Goal: Task Accomplishment & Management: Complete application form

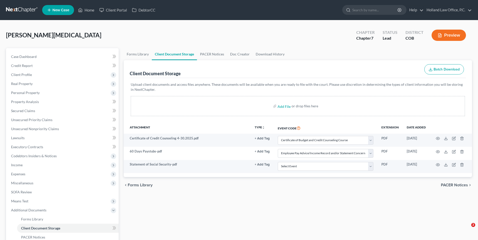
select select "5"
select select "28"
click at [88, 14] on link "Home" at bounding box center [86, 10] width 21 height 9
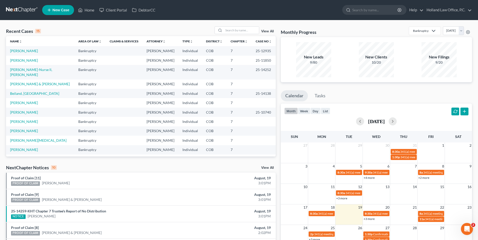
click at [53, 7] on link "New Case" at bounding box center [58, 10] width 32 height 10
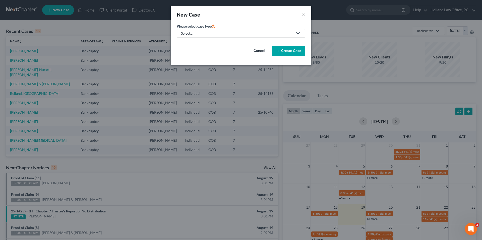
click at [228, 30] on link "Select..." at bounding box center [241, 33] width 128 height 9
click at [190, 44] on div "Bankruptcy" at bounding box center [191, 43] width 20 height 5
select select "11"
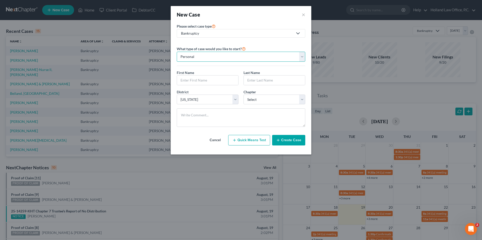
click at [213, 56] on select "Personal Business" at bounding box center [241, 57] width 128 height 10
drag, startPoint x: 213, startPoint y: 56, endPoint x: 211, endPoint y: 57, distance: 3.1
click at [213, 56] on select "Personal Business" at bounding box center [241, 57] width 128 height 10
click at [200, 78] on input "text" at bounding box center [207, 81] width 61 height 10
type input "[PERSON_NAME]"
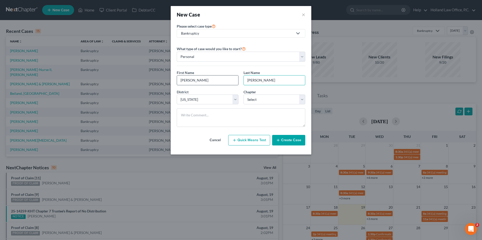
type input "[PERSON_NAME]"
select select "0"
click at [301, 143] on button "Create Case" at bounding box center [288, 140] width 33 height 11
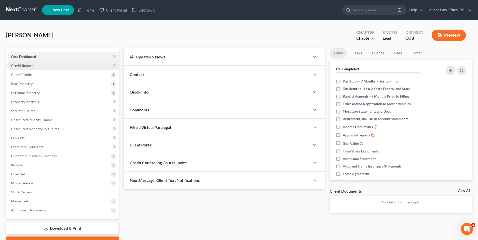
drag, startPoint x: 29, startPoint y: 67, endPoint x: 36, endPoint y: 61, distance: 9.3
click at [29, 67] on span "Credit Report" at bounding box center [22, 65] width 22 height 4
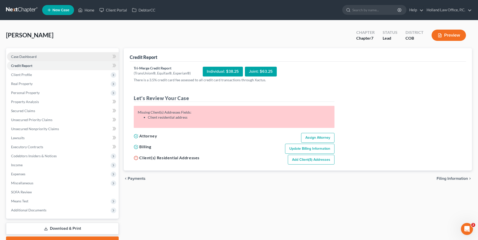
click at [57, 59] on link "Case Dashboard" at bounding box center [63, 56] width 112 height 9
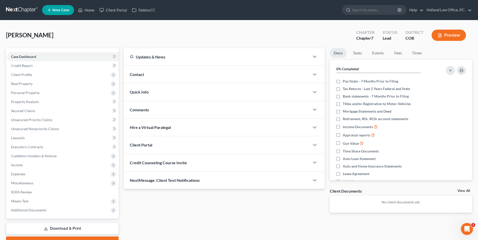
click at [155, 78] on div "Contact" at bounding box center [217, 74] width 186 height 17
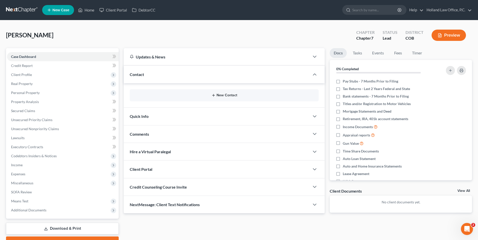
click at [284, 97] on button "New Contact" at bounding box center [224, 95] width 181 height 4
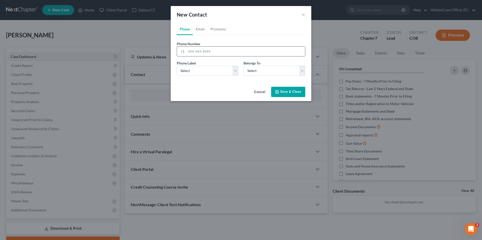
drag, startPoint x: 204, startPoint y: 51, endPoint x: 205, endPoint y: 54, distance: 3.5
click at [204, 51] on input "tel" at bounding box center [245, 52] width 119 height 10
paste input "[PHONE_NUMBER]"
type input "[PHONE_NUMBER]"
drag, startPoint x: 197, startPoint y: 70, endPoint x: 197, endPoint y: 76, distance: 5.5
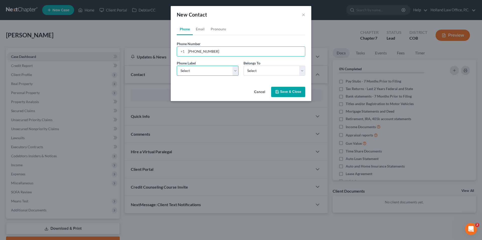
click at [197, 70] on select "Select Mobile Home Work Other" at bounding box center [208, 71] width 62 height 10
select select "1"
click at [177, 66] on select "Select Mobile Home Work Other" at bounding box center [208, 71] width 62 height 10
drag, startPoint x: 263, startPoint y: 68, endPoint x: 262, endPoint y: 76, distance: 8.1
click at [263, 68] on select "Select Client Other" at bounding box center [274, 71] width 62 height 10
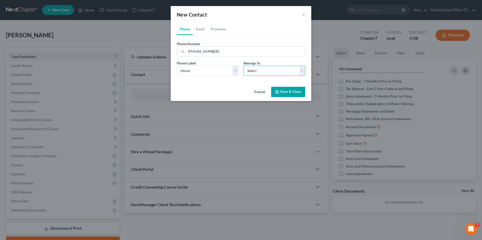
select select "0"
click at [243, 66] on select "Select Client Other" at bounding box center [274, 71] width 62 height 10
select select "0"
drag, startPoint x: 258, startPoint y: 71, endPoint x: 255, endPoint y: 77, distance: 6.0
click at [258, 71] on select "Select Client Other" at bounding box center [274, 71] width 62 height 10
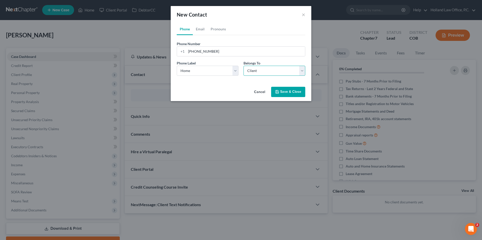
click at [243, 66] on select "Select Client Other" at bounding box center [274, 71] width 62 height 10
drag, startPoint x: 200, startPoint y: 31, endPoint x: 464, endPoint y: 112, distance: 275.7
click at [200, 31] on link "Email" at bounding box center [200, 29] width 15 height 12
click at [213, 53] on input "email" at bounding box center [245, 52] width 119 height 10
paste input "[EMAIL_ADDRESS][DOMAIN_NAME]"
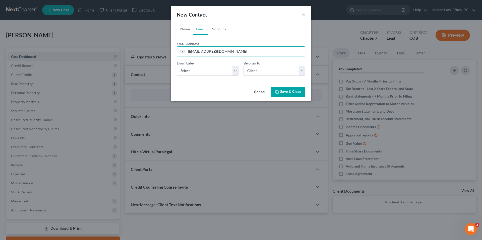
type input "[EMAIL_ADDRESS][DOMAIN_NAME]"
click at [203, 65] on div "Email Label Select Home Work Other" at bounding box center [207, 67] width 67 height 15
click at [202, 67] on select "Select Home Work Other" at bounding box center [208, 71] width 62 height 10
drag, startPoint x: 198, startPoint y: 74, endPoint x: 209, endPoint y: 76, distance: 12.0
click at [198, 74] on select "Select Home Work Other" at bounding box center [208, 71] width 62 height 10
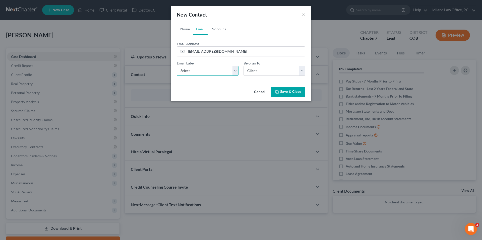
click at [193, 70] on select "Select Home Work Other" at bounding box center [208, 71] width 62 height 10
select select "0"
click at [177, 66] on select "Select Home Work Other" at bounding box center [208, 71] width 62 height 10
click at [289, 90] on button "Save & Close" at bounding box center [288, 92] width 34 height 11
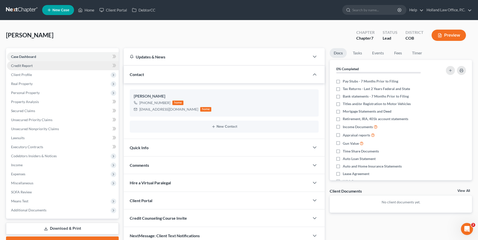
click at [36, 67] on link "Credit Report" at bounding box center [63, 65] width 112 height 9
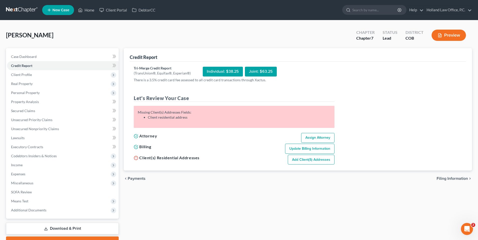
click at [312, 162] on link "Add Client(s) Addresses" at bounding box center [311, 160] width 47 height 10
select select "0"
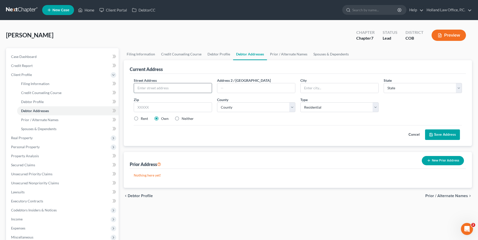
click at [161, 89] on input "text" at bounding box center [173, 88] width 78 height 10
paste input "[STREET_ADDRESS][PERSON_NAME]"
type input "[STREET_ADDRESS][PERSON_NAME]"
click at [179, 108] on input "text" at bounding box center [173, 107] width 78 height 10
paste input "80538"
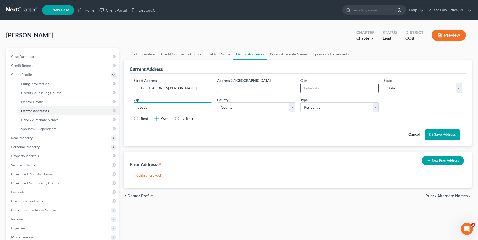
type input "80538"
click at [327, 89] on input "text" at bounding box center [340, 88] width 78 height 10
type input "Loveland"
select select "5"
type input "Loveland"
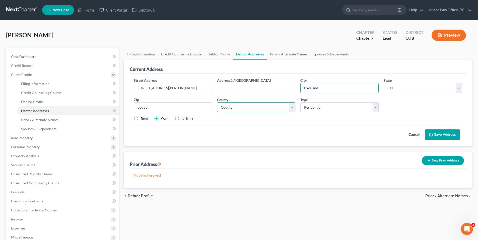
click at [255, 108] on select "County [GEOGRAPHIC_DATA] [GEOGRAPHIC_DATA] [GEOGRAPHIC_DATA] [GEOGRAPHIC_DATA] …" at bounding box center [256, 107] width 78 height 10
select select "35"
click at [217, 102] on select "County [GEOGRAPHIC_DATA] [GEOGRAPHIC_DATA] [GEOGRAPHIC_DATA] [GEOGRAPHIC_DATA] …" at bounding box center [256, 107] width 78 height 10
click at [182, 119] on label "Neither" at bounding box center [188, 118] width 12 height 5
click at [184, 119] on input "Neither" at bounding box center [185, 117] width 3 height 3
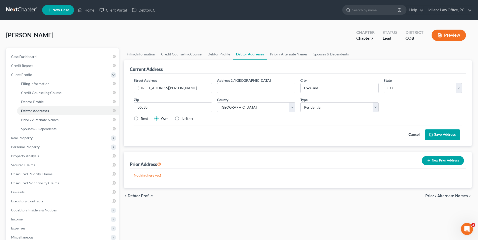
radio input "true"
click at [438, 136] on button "Save Address" at bounding box center [442, 134] width 35 height 11
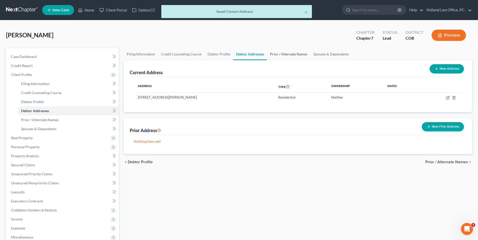
click at [289, 54] on link "Prior / Alternate Names" at bounding box center [288, 54] width 43 height 12
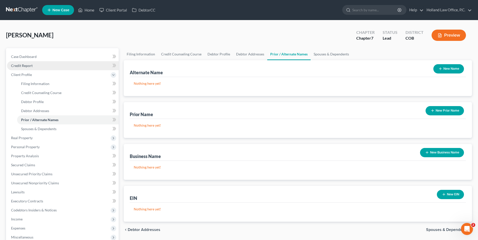
click at [24, 67] on span "Credit Report" at bounding box center [22, 65] width 22 height 4
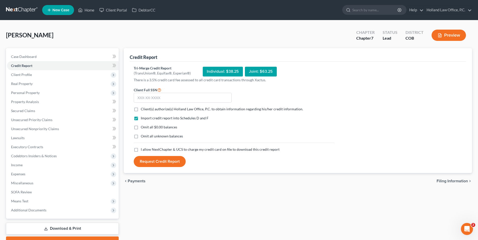
click at [141, 107] on label "Client(s) authorize(s) Holland Law Office, P.C. to obtain information regarding…" at bounding box center [222, 109] width 162 height 5
click at [143, 107] on input "Client(s) authorize(s) Holland Law Office, P.C. to obtain information regarding…" at bounding box center [144, 108] width 3 height 3
checkbox input "true"
click at [141, 148] on label "I allow NextChapter & UCS to charge my credit card on file to download this cre…" at bounding box center [210, 149] width 139 height 5
click at [143, 148] on input "I allow NextChapter & UCS to charge my credit card on file to download this cre…" at bounding box center [144, 148] width 3 height 3
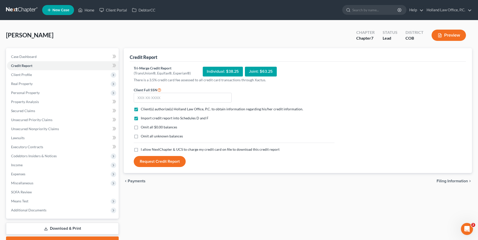
checkbox input "true"
click at [168, 98] on input "text" at bounding box center [183, 98] width 98 height 10
type input "522-59-7567"
click at [176, 160] on button "Request Credit Report" at bounding box center [160, 161] width 52 height 11
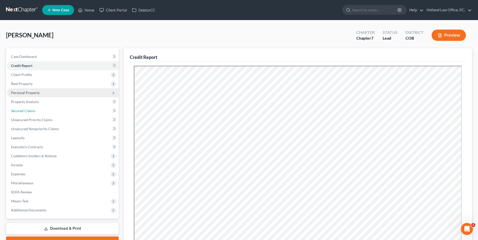
drag, startPoint x: 29, startPoint y: 107, endPoint x: 55, endPoint y: 94, distance: 28.7
click at [29, 107] on link "Secured Claims" at bounding box center [63, 110] width 112 height 9
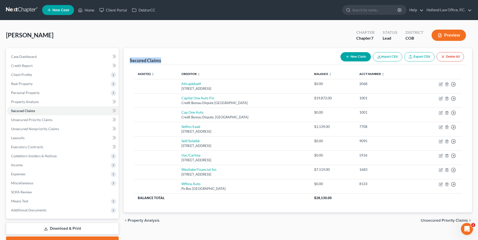
drag, startPoint x: 129, startPoint y: 61, endPoint x: 169, endPoint y: 58, distance: 40.3
click at [169, 58] on div "Secured Claims New Claim Import CSV Export CSV Delete All Asset(s) expand_more …" at bounding box center [298, 130] width 348 height 165
drag, startPoint x: 169, startPoint y: 58, endPoint x: 192, endPoint y: 62, distance: 23.6
click at [192, 62] on div "Secured Claims New Claim Import CSV Export CSV Delete All" at bounding box center [298, 56] width 336 height 17
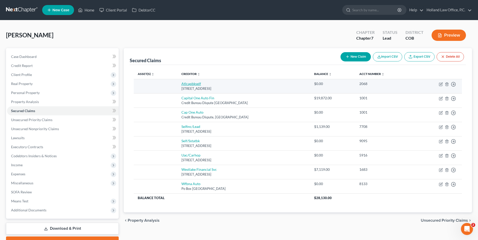
click at [192, 85] on link "Atlcapbkself" at bounding box center [191, 84] width 20 height 4
select select "45"
select select "0"
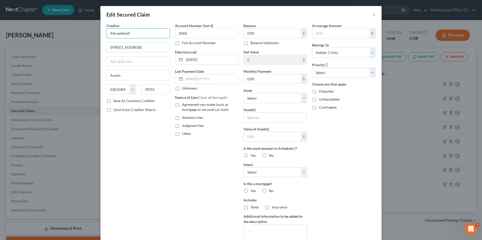
click at [118, 34] on input "Atlcapbkself" at bounding box center [137, 33] width 63 height 10
click at [166, 23] on div "Edit Secured Claim ×" at bounding box center [240, 14] width 281 height 17
click at [372, 15] on button "×" at bounding box center [374, 15] width 4 height 6
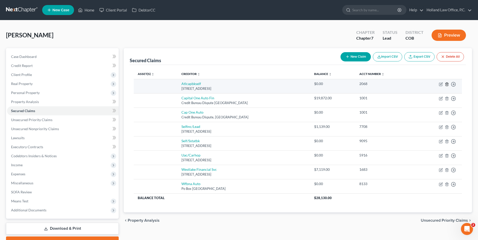
click at [448, 85] on icon "button" at bounding box center [447, 84] width 2 height 3
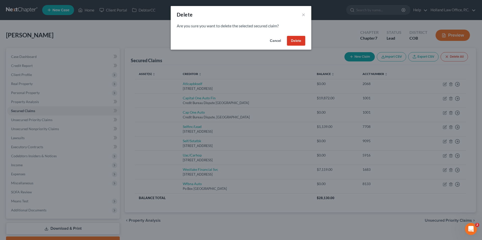
click at [292, 42] on button "Delete" at bounding box center [296, 41] width 18 height 10
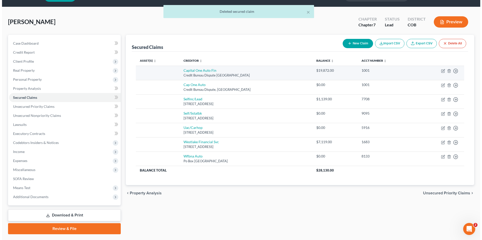
scroll to position [25, 0]
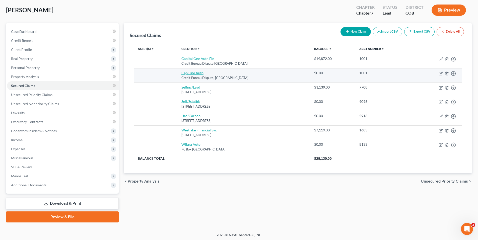
click at [192, 73] on link "Cap One Auto" at bounding box center [192, 73] width 22 height 4
select select "45"
select select "0"
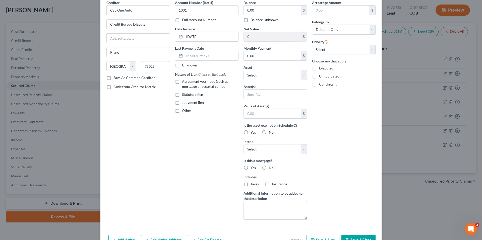
scroll to position [53, 0]
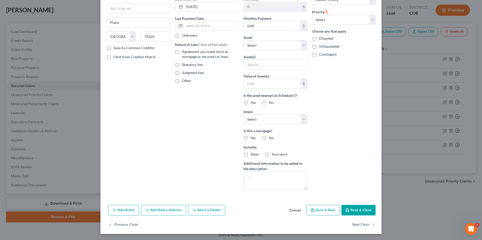
click at [354, 208] on button "Save & Close" at bounding box center [358, 210] width 34 height 11
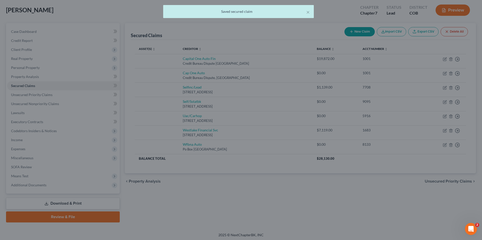
type input "0"
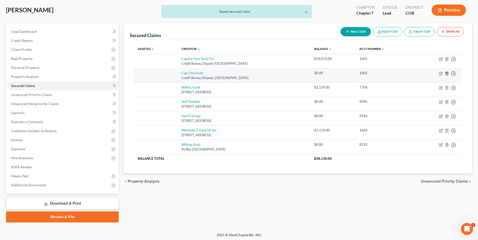
click at [448, 74] on icon "button" at bounding box center [447, 73] width 2 height 3
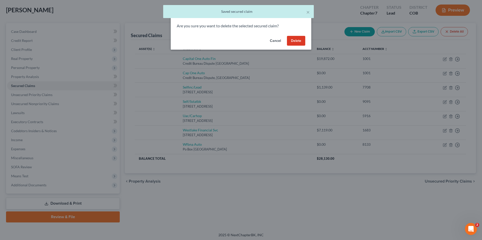
click at [296, 40] on button "Delete" at bounding box center [296, 41] width 18 height 10
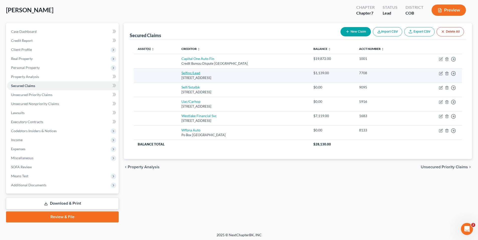
click at [187, 74] on link "Selfinc/Lead" at bounding box center [190, 73] width 19 height 4
select select "45"
select select "0"
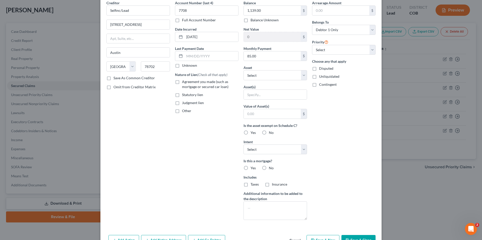
scroll to position [53, 0]
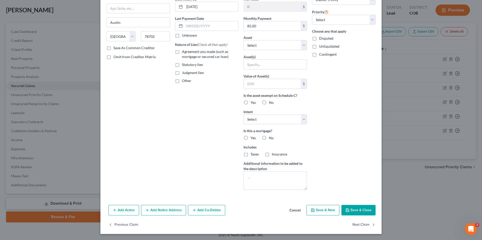
click at [357, 208] on button "Save & Close" at bounding box center [358, 210] width 34 height 11
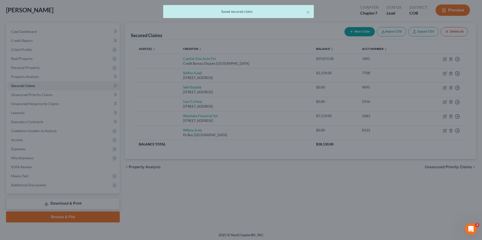
type input "0"
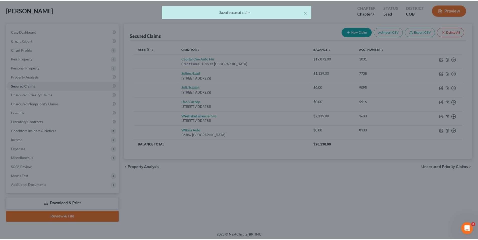
scroll to position [0, 0]
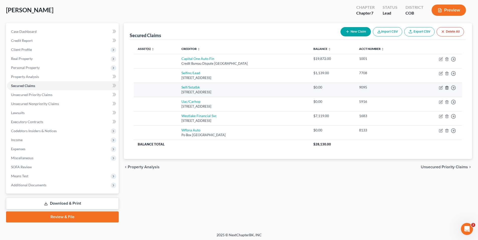
click at [445, 88] on icon "button" at bounding box center [447, 88] width 4 height 4
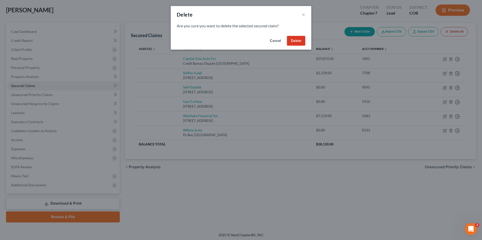
click at [294, 43] on button "Delete" at bounding box center [296, 41] width 18 height 10
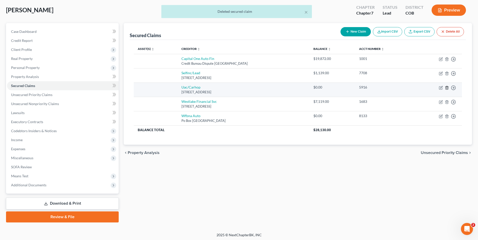
click at [447, 89] on icon "button" at bounding box center [447, 88] width 4 height 4
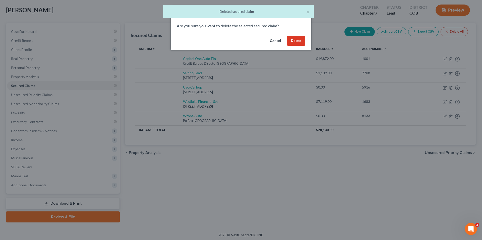
click at [298, 41] on button "Delete" at bounding box center [296, 41] width 18 height 10
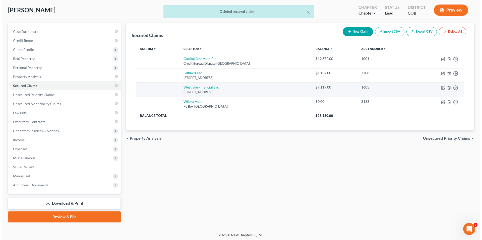
scroll to position [27, 0]
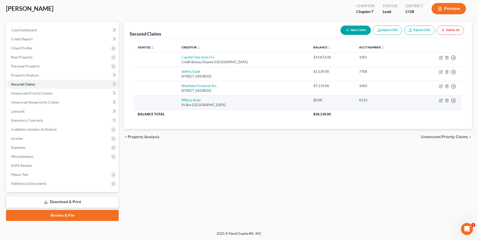
click at [185, 97] on td "Wfbna Auto [GEOGRAPHIC_DATA]" at bounding box center [243, 102] width 132 height 14
click at [186, 99] on link "Wfbna Auto" at bounding box center [190, 100] width 19 height 4
select select "28"
select select "0"
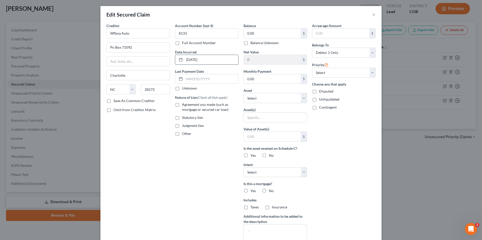
click at [218, 63] on input "[DATE]" at bounding box center [211, 60] width 54 height 10
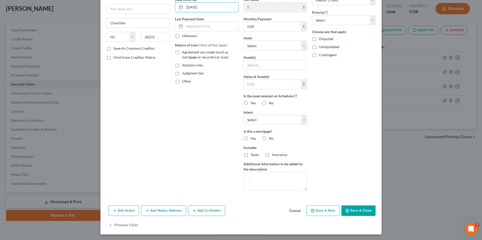
scroll to position [53, 0]
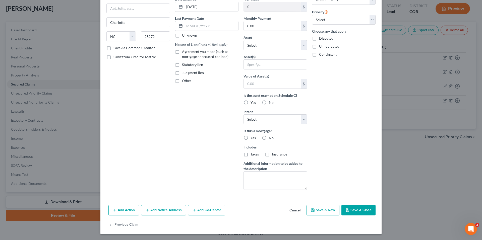
drag, startPoint x: 360, startPoint y: 206, endPoint x: 356, endPoint y: 190, distance: 17.2
click at [360, 206] on button "Save & Close" at bounding box center [358, 210] width 34 height 11
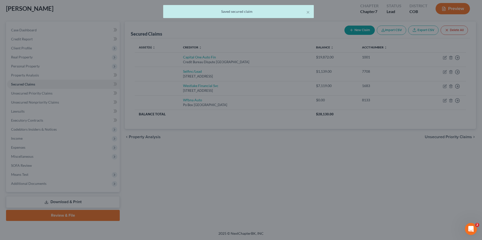
type input "0"
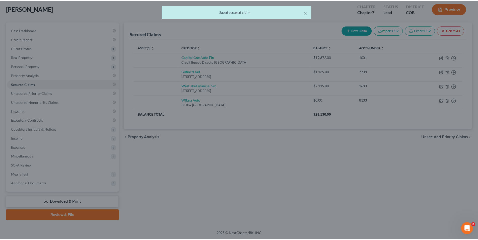
scroll to position [0, 0]
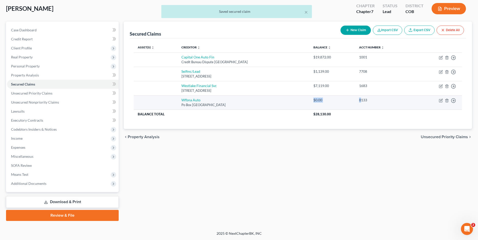
drag, startPoint x: 313, startPoint y: 100, endPoint x: 364, endPoint y: 99, distance: 51.7
click at [364, 99] on tr "Wfbna Auto [GEOGRAPHIC_DATA] $0.00 8133 Move to E Move to F Move to G Move to N…" at bounding box center [298, 102] width 328 height 14
drag, startPoint x: 364, startPoint y: 99, endPoint x: 372, endPoint y: 99, distance: 7.8
click at [364, 99] on div "8133" at bounding box center [384, 100] width 51 height 5
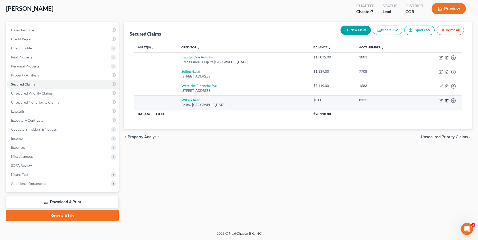
click at [446, 102] on icon "button" at bounding box center [447, 101] width 4 height 4
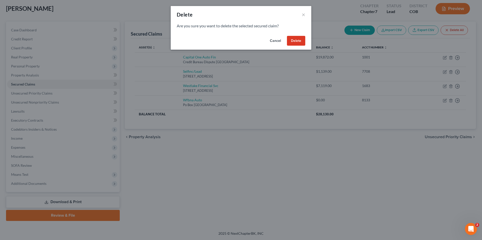
click at [299, 42] on button "Delete" at bounding box center [296, 41] width 18 height 10
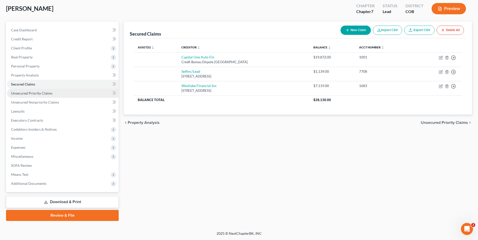
click at [28, 91] on span "Unsecured Priority Claims" at bounding box center [31, 93] width 41 height 4
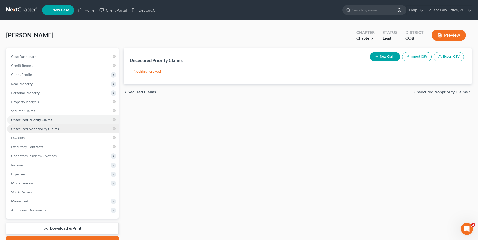
click at [61, 131] on link "Unsecured Nonpriority Claims" at bounding box center [63, 128] width 112 height 9
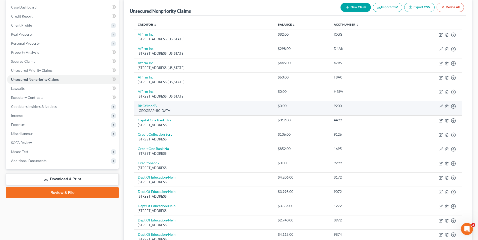
scroll to position [50, 0]
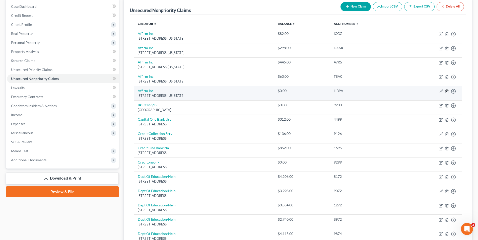
click at [448, 91] on icon "button" at bounding box center [447, 91] width 4 height 4
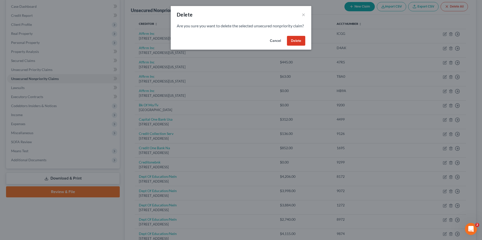
click at [302, 46] on button "Delete" at bounding box center [296, 41] width 18 height 10
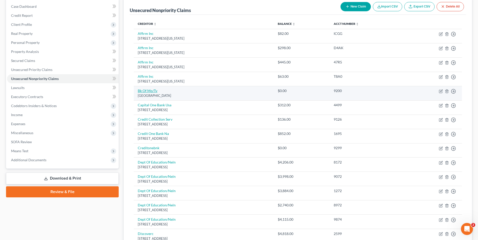
click at [150, 92] on link "Bk Of Mo/Tv" at bounding box center [148, 91] width 20 height 4
select select "43"
select select "2"
select select "0"
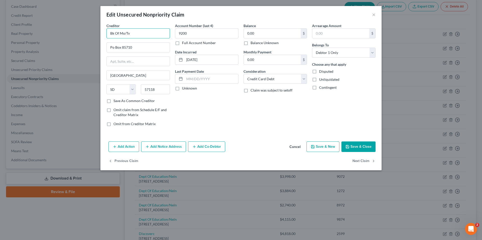
click at [141, 34] on input "Bk Of Mo/Tv" at bounding box center [137, 33] width 63 height 10
click at [132, 73] on input "[GEOGRAPHIC_DATA]" at bounding box center [138, 75] width 63 height 10
click at [122, 47] on input "Po Box 85710" at bounding box center [138, 48] width 63 height 10
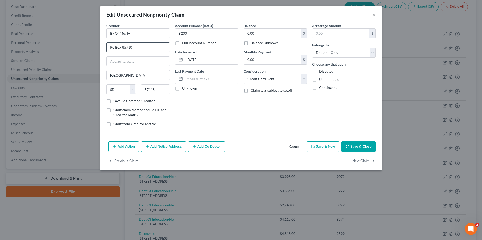
click at [122, 47] on input "Po Box 85710" at bounding box center [138, 48] width 63 height 10
click at [267, 36] on input "0.00" at bounding box center [272, 34] width 57 height 10
click at [279, 34] on input "0.00" at bounding box center [272, 34] width 57 height 10
click at [359, 146] on button "Save & Close" at bounding box center [358, 146] width 34 height 11
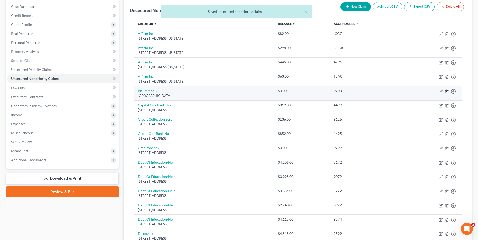
click at [445, 92] on icon "button" at bounding box center [447, 91] width 4 height 4
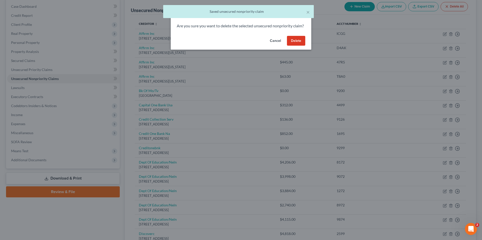
click at [298, 45] on button "Delete" at bounding box center [296, 41] width 18 height 10
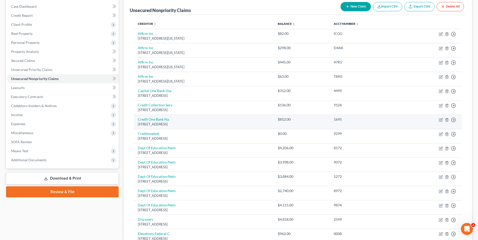
click at [295, 120] on div "$852.00" at bounding box center [302, 119] width 48 height 5
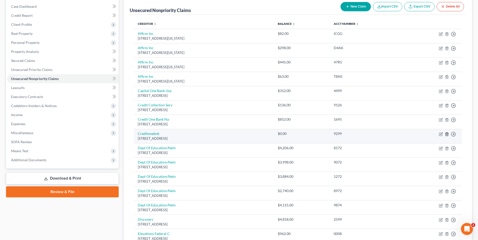
click at [447, 135] on icon "button" at bounding box center [447, 134] width 4 height 4
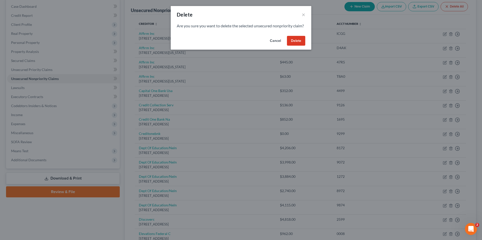
click at [296, 46] on button "Delete" at bounding box center [296, 41] width 18 height 10
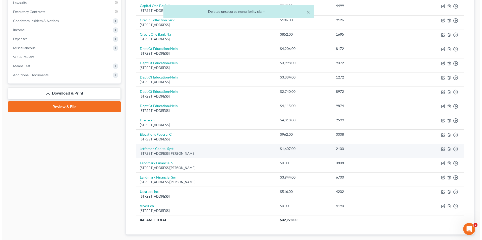
scroll to position [151, 0]
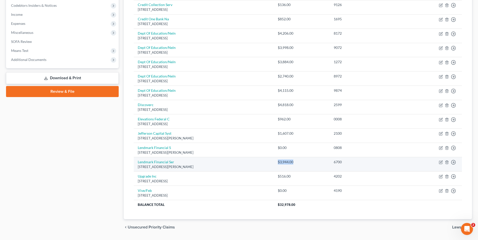
drag, startPoint x: 290, startPoint y: 162, endPoint x: 311, endPoint y: 161, distance: 21.1
click at [311, 161] on td "$3,944.00" at bounding box center [302, 164] width 56 height 14
click at [311, 161] on div "$3,944.00" at bounding box center [302, 162] width 48 height 5
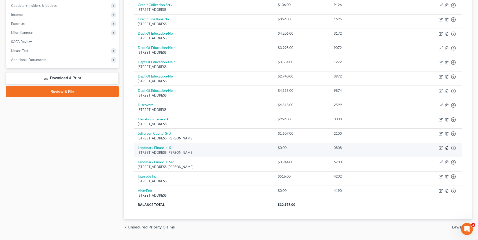
click at [445, 146] on icon "button" at bounding box center [447, 148] width 4 height 4
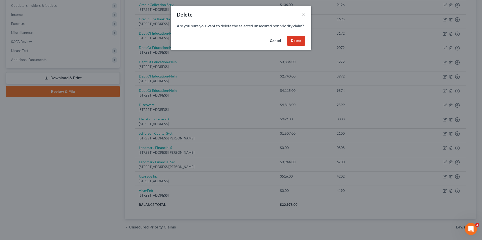
click at [297, 46] on button "Delete" at bounding box center [296, 41] width 18 height 10
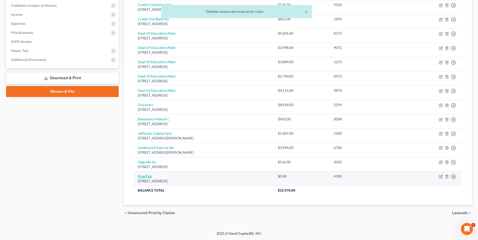
click at [148, 177] on link "Vive/Feb" at bounding box center [145, 176] width 14 height 4
select select "46"
select select "2"
select select "0"
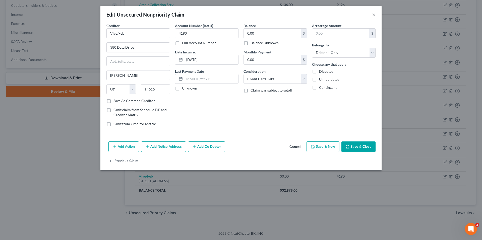
click at [359, 145] on button "Save & Close" at bounding box center [358, 146] width 34 height 11
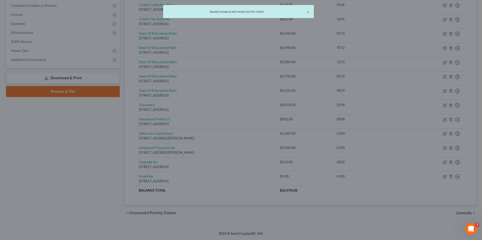
type input "0"
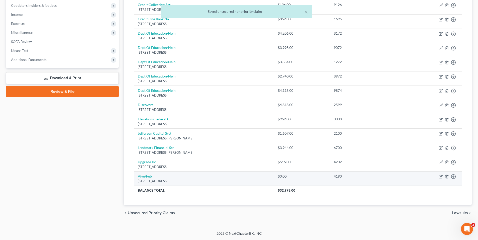
click at [139, 176] on link "Vive/Feb" at bounding box center [145, 176] width 14 height 4
select select "46"
select select "2"
select select "0"
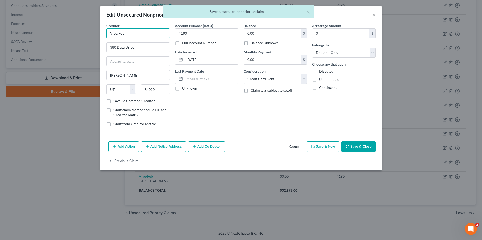
click at [119, 34] on input "Vive/Feb" at bounding box center [137, 33] width 63 height 10
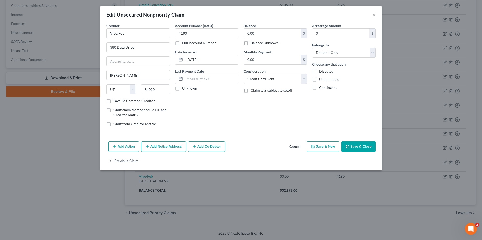
click at [252, 123] on div "Balance 0.00 $ Balance Unknown Balance Undetermined 0.00 $ Balance Unknown Mont…" at bounding box center [275, 76] width 68 height 107
click at [274, 34] on input "0.00" at bounding box center [272, 34] width 57 height 10
click at [281, 36] on input "0.00" at bounding box center [272, 34] width 57 height 10
click at [368, 150] on button "Save & Close" at bounding box center [358, 146] width 34 height 11
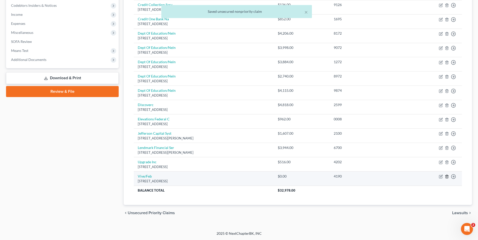
click at [447, 175] on icon "button" at bounding box center [447, 176] width 2 height 3
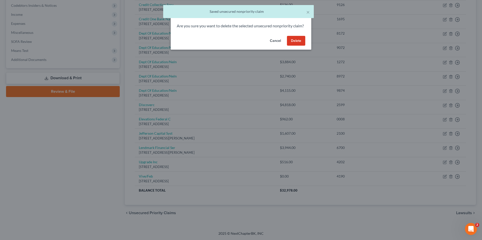
drag, startPoint x: 289, startPoint y: 47, endPoint x: 300, endPoint y: 76, distance: 30.1
click at [289, 46] on button "Delete" at bounding box center [296, 41] width 18 height 10
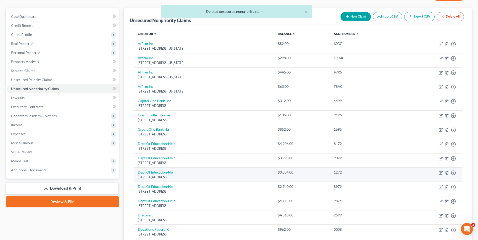
scroll to position [100, 0]
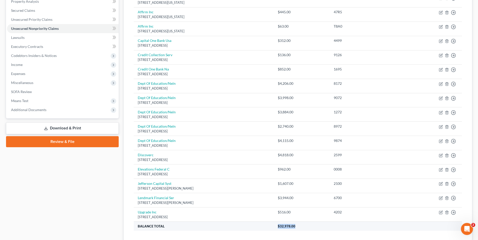
drag, startPoint x: 292, startPoint y: 227, endPoint x: 320, endPoint y: 227, distance: 27.8
click at [320, 227] on th "$32,978.00" at bounding box center [368, 226] width 188 height 9
click at [314, 227] on th "$32,978.00" at bounding box center [368, 226] width 188 height 9
click at [295, 226] on span "$32,978.00" at bounding box center [287, 226] width 18 height 4
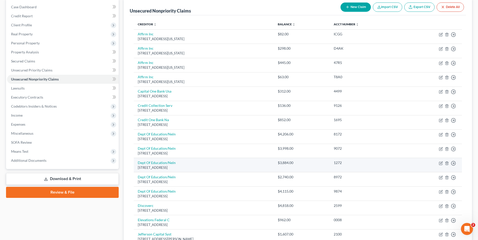
scroll to position [50, 0]
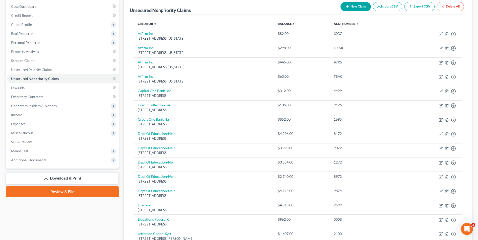
drag, startPoint x: 339, startPoint y: 231, endPoint x: 278, endPoint y: 252, distance: 64.1
drag, startPoint x: 278, startPoint y: 252, endPoint x: 71, endPoint y: 218, distance: 210.2
click at [60, 215] on div "Case Dashboard Payments Invoices Payments Payments Credit Report Client Profile" at bounding box center [63, 152] width 118 height 309
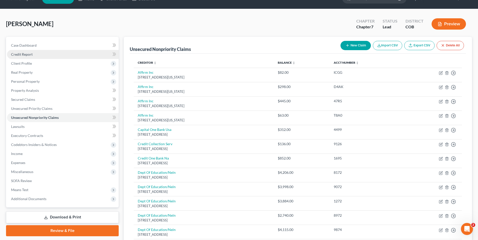
scroll to position [0, 0]
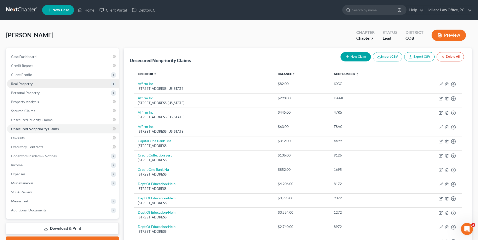
drag, startPoint x: 33, startPoint y: 77, endPoint x: 64, endPoint y: 83, distance: 32.2
click at [33, 77] on span "Client Profile" at bounding box center [63, 74] width 112 height 9
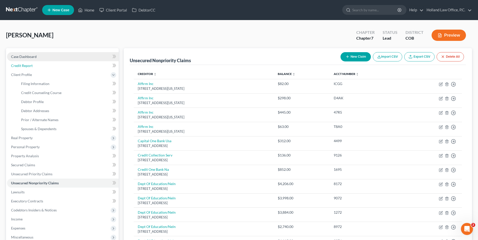
click at [27, 63] on span "Credit Report" at bounding box center [22, 65] width 22 height 4
click at [29, 58] on span "Case Dashboard" at bounding box center [24, 56] width 26 height 4
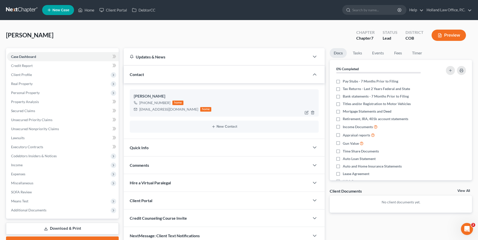
click at [153, 107] on div "[EMAIL_ADDRESS][DOMAIN_NAME]" at bounding box center [168, 109] width 59 height 5
click at [170, 108] on div "[EMAIL_ADDRESS][DOMAIN_NAME]" at bounding box center [168, 109] width 59 height 5
copy div "[EMAIL_ADDRESS][DOMAIN_NAME]"
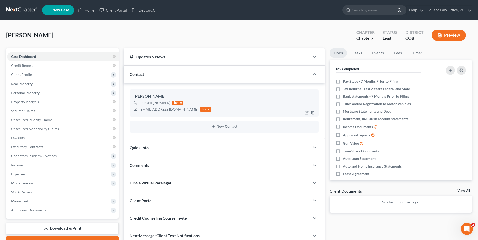
click at [156, 101] on div "[PHONE_NUMBER]" at bounding box center [154, 102] width 31 height 5
click at [155, 102] on div "[PHONE_NUMBER]" at bounding box center [154, 102] width 31 height 5
drag, startPoint x: 155, startPoint y: 102, endPoint x: 152, endPoint y: 101, distance: 3.5
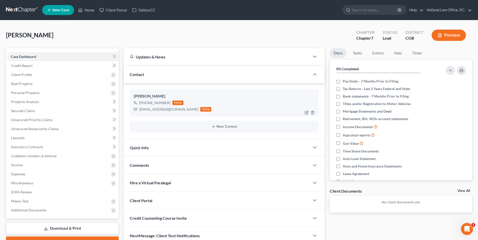
click at [151, 101] on div "[PHONE_NUMBER]" at bounding box center [154, 102] width 31 height 5
copy div "[PHONE_NUMBER]"
